Goal: Information Seeking & Learning: Understand process/instructions

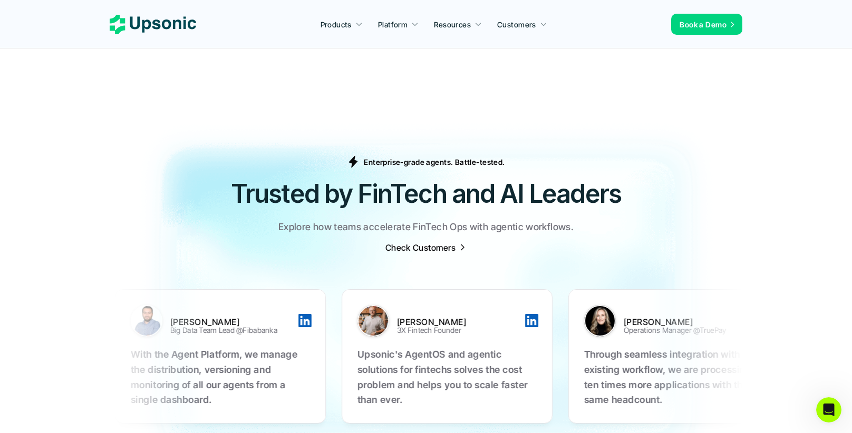
scroll to position [3961, 0]
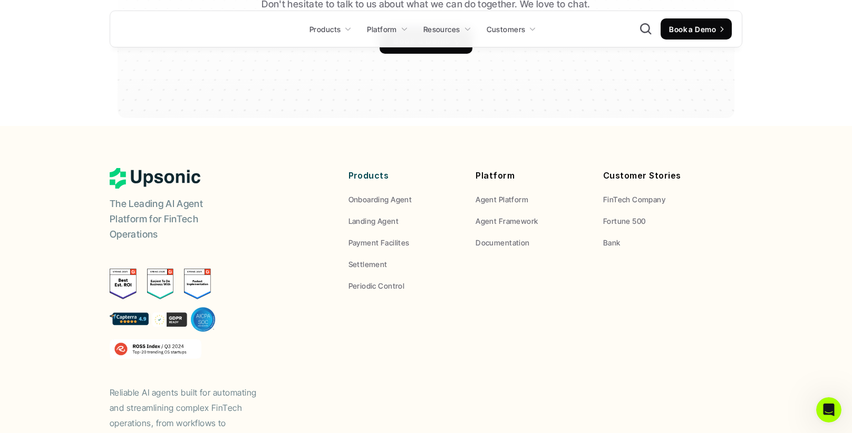
scroll to position [7225, 0]
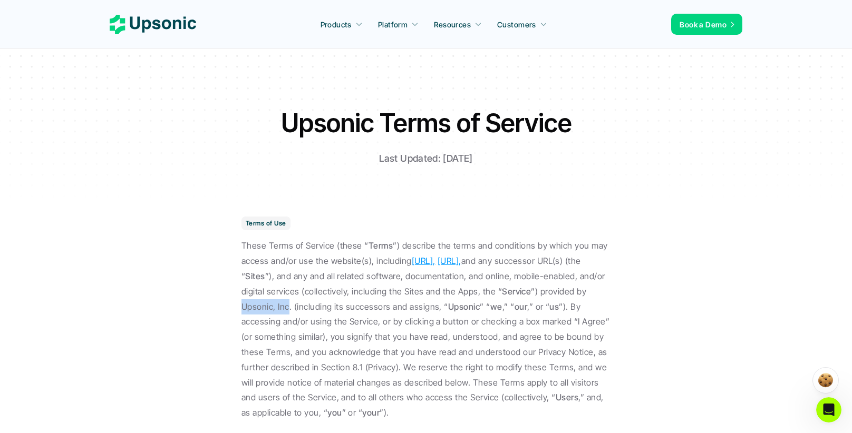
drag, startPoint x: 379, startPoint y: 306, endPoint x: 330, endPoint y: 308, distance: 49.0
click at [330, 308] on p "These Terms of Service (these “ Terms ”) describe the terms and conditions by w…" at bounding box center [425, 329] width 369 height 182
copy p "Upsonic, Inc"
click at [340, 128] on h1 "Upsonic Terms of Service" at bounding box center [425, 122] width 369 height 35
